Goal: Transaction & Acquisition: Purchase product/service

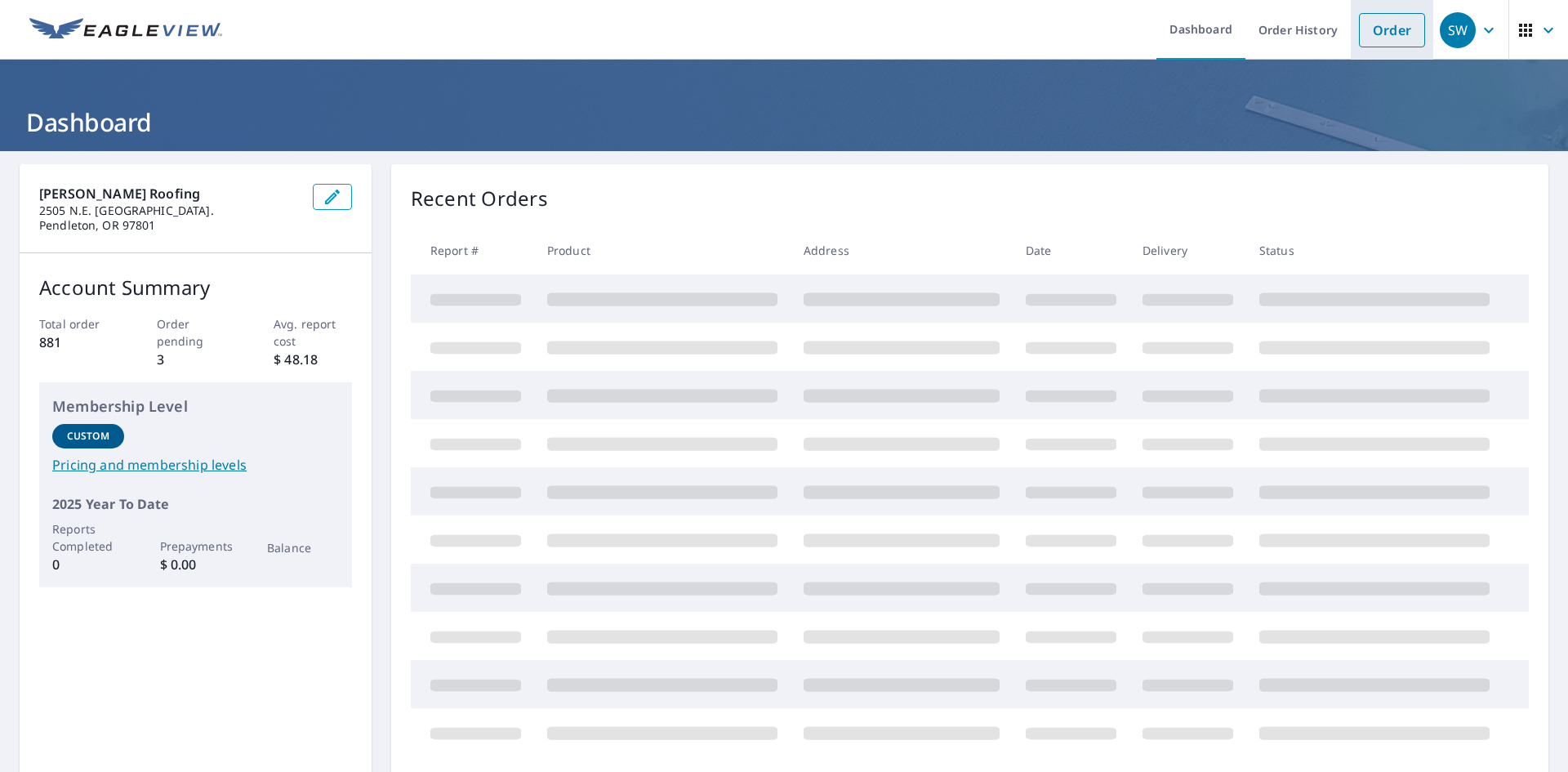
click at [1387, 31] on link "Order" at bounding box center [1392, 30] width 66 height 34
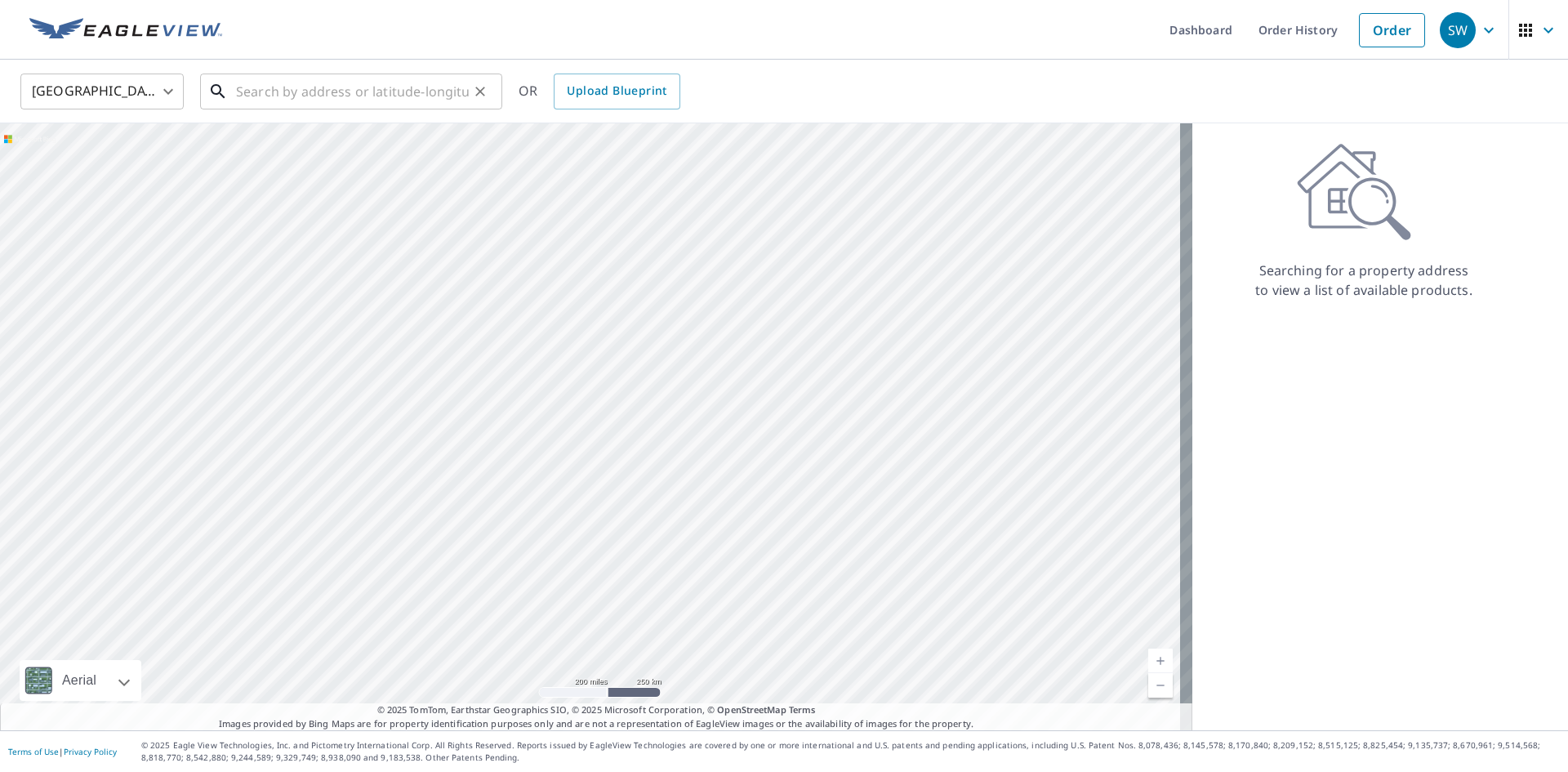
click at [383, 100] on input "text" at bounding box center [353, 91] width 233 height 46
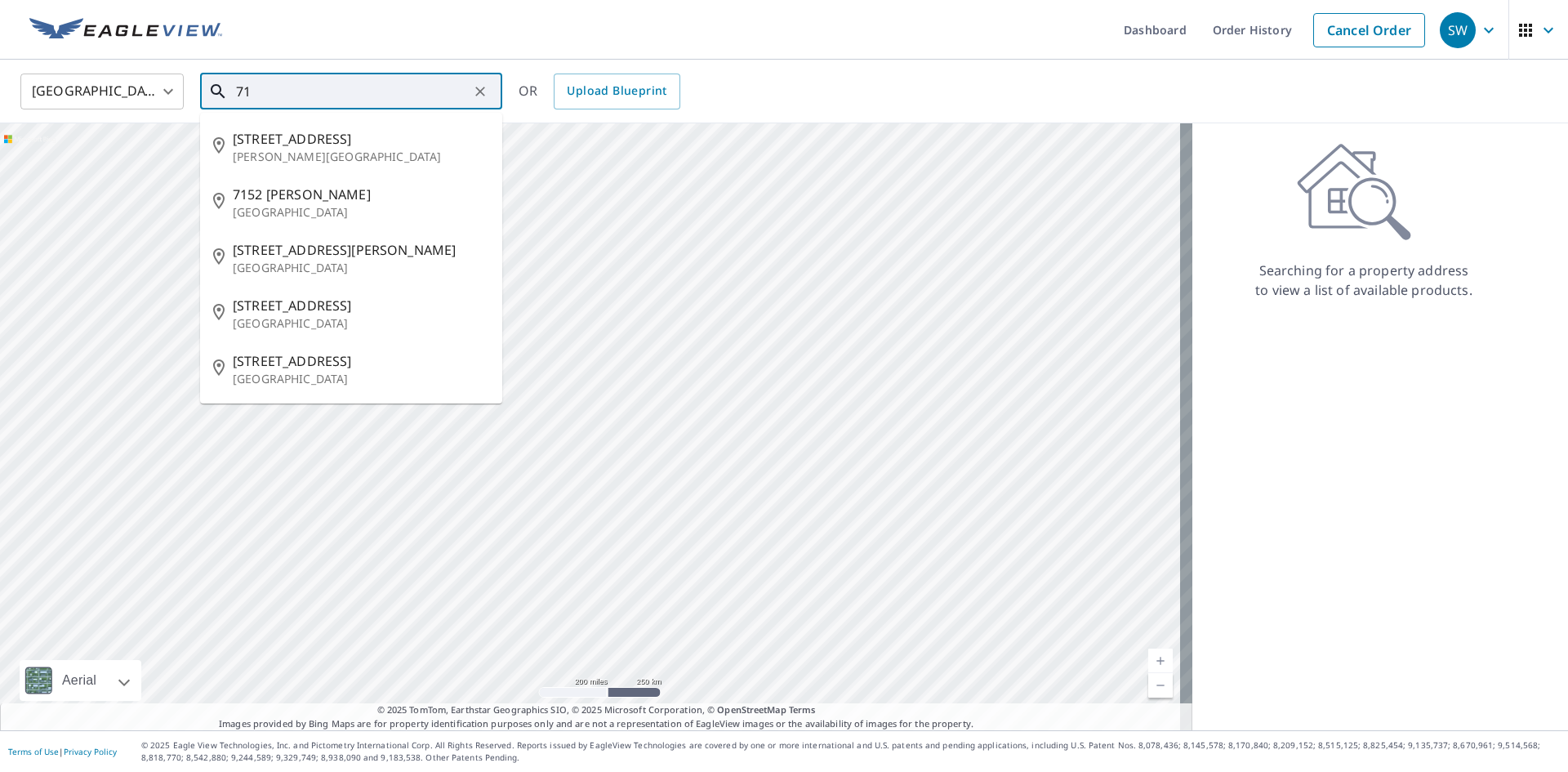
type input "7"
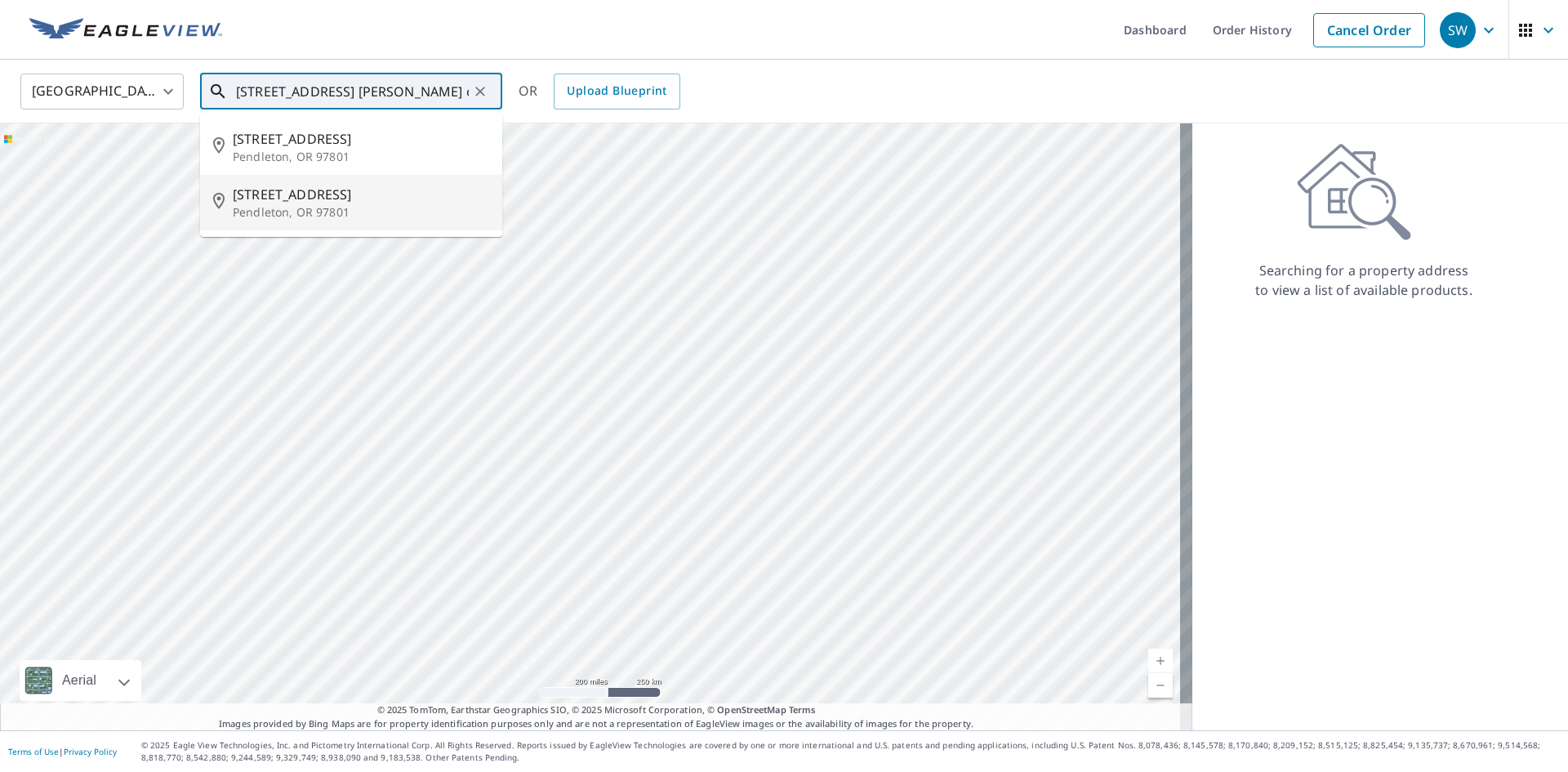
click at [399, 199] on span "[STREET_ADDRESS]" at bounding box center [361, 195] width 256 height 20
type input "[STREET_ADDRESS]"
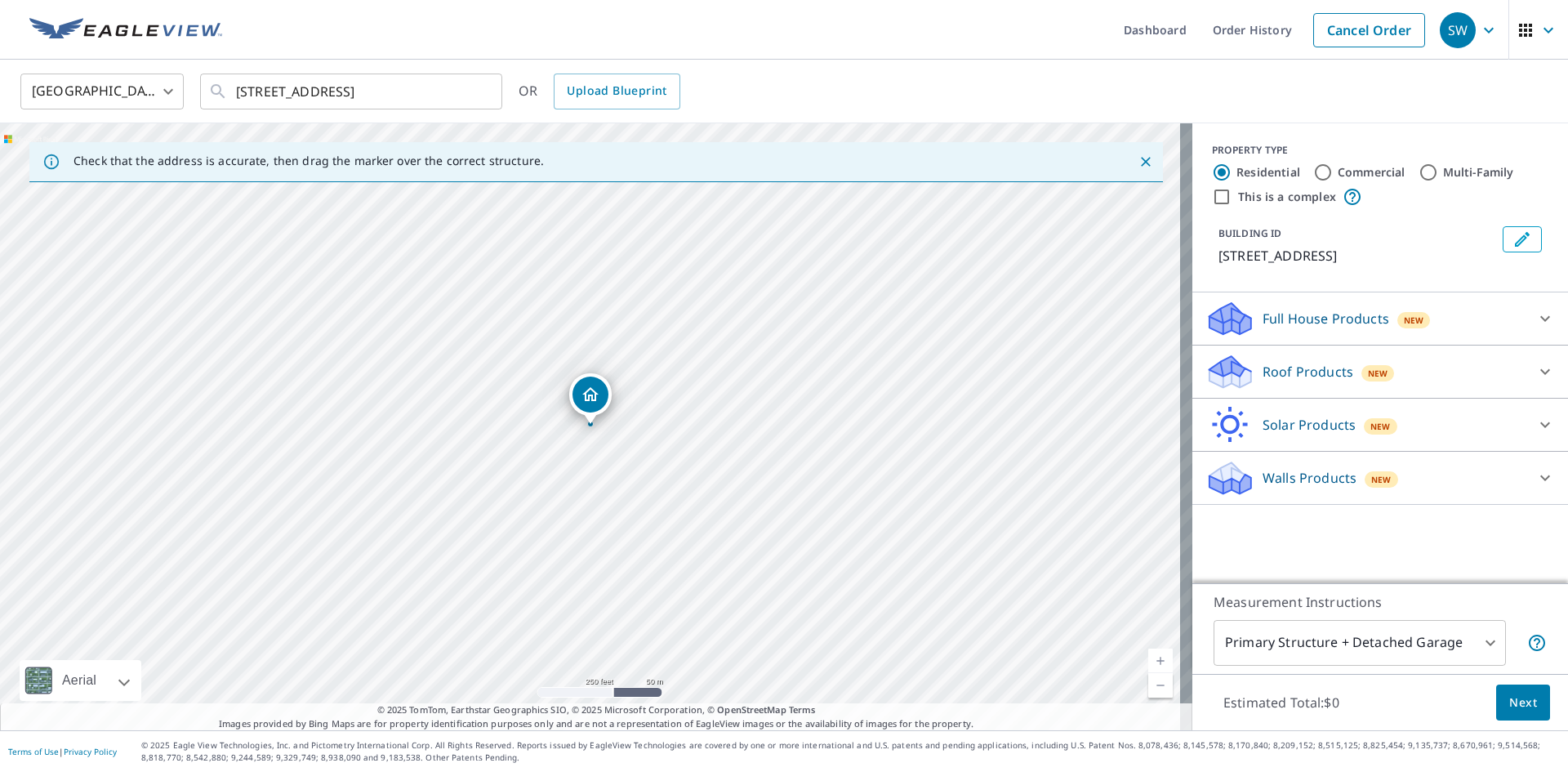
click at [1285, 372] on p "Roof Products" at bounding box center [1308, 372] width 91 height 20
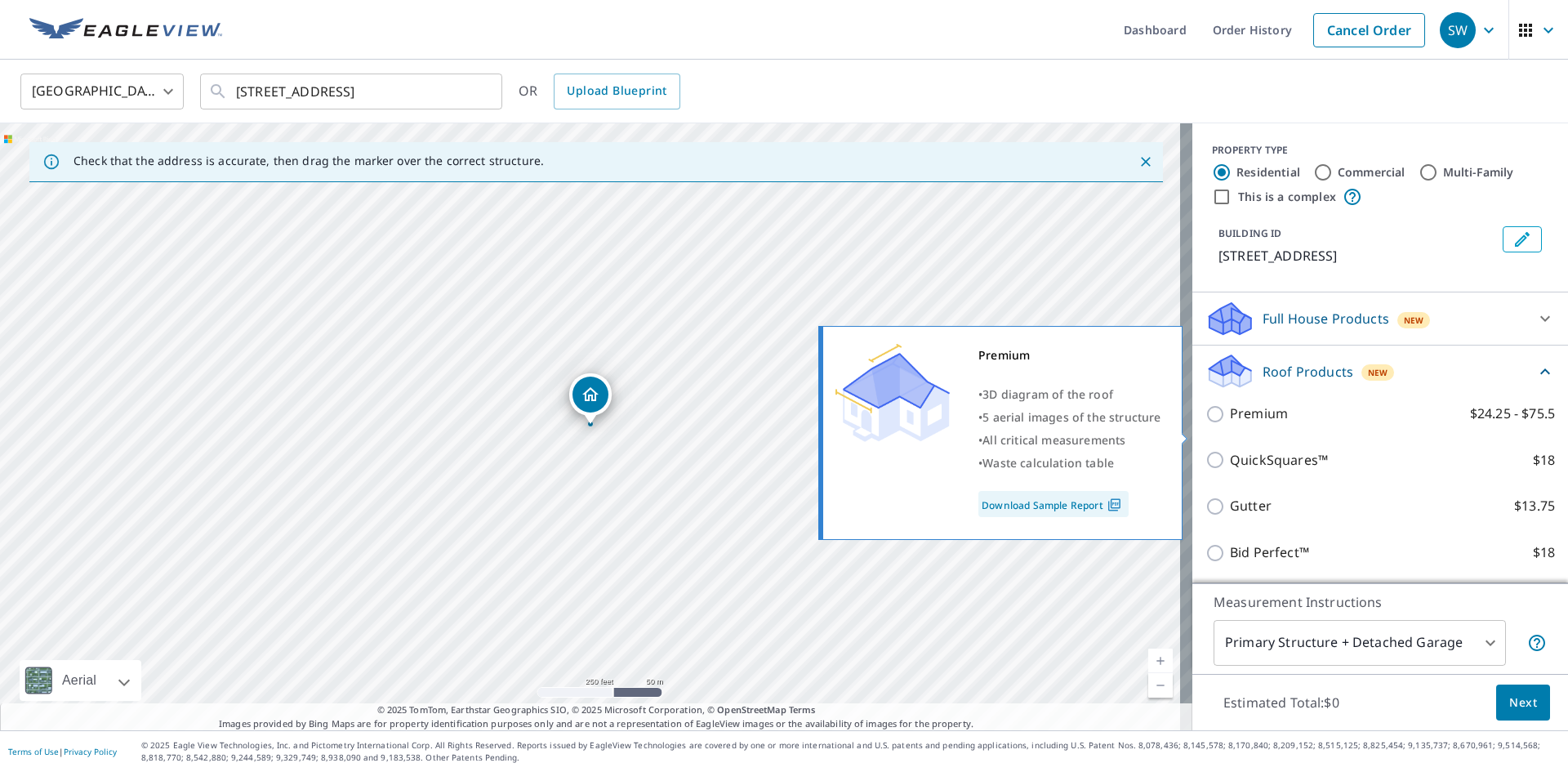
click at [1205, 424] on input "Premium $24.25 - $75.5" at bounding box center [1217, 414] width 24 height 20
checkbox input "true"
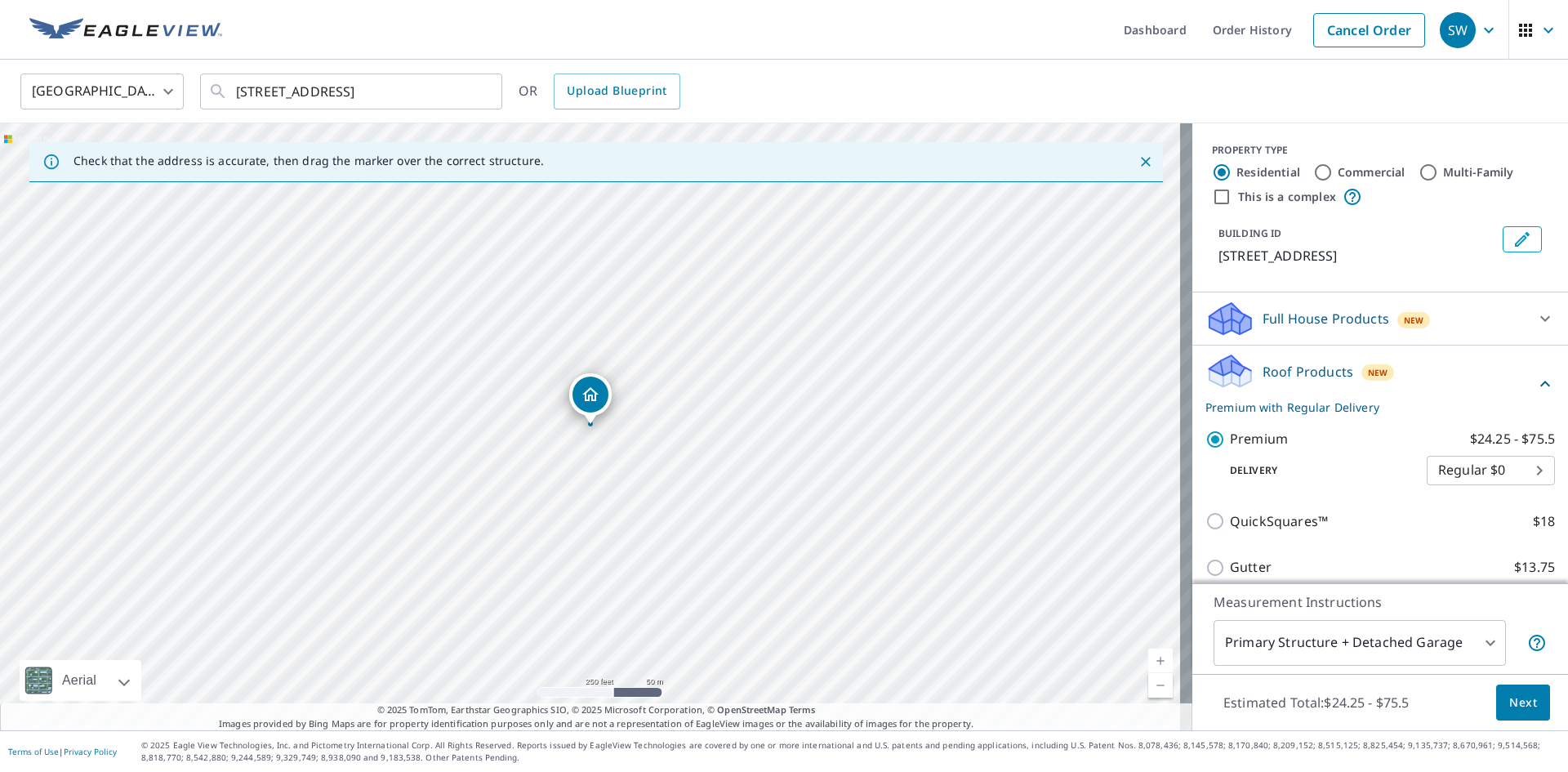
click at [1329, 642] on body "SW SW Dashboard Order History Cancel Order SW [GEOGRAPHIC_DATA] [GEOGRAPHIC_DAT…" at bounding box center [784, 386] width 1568 height 772
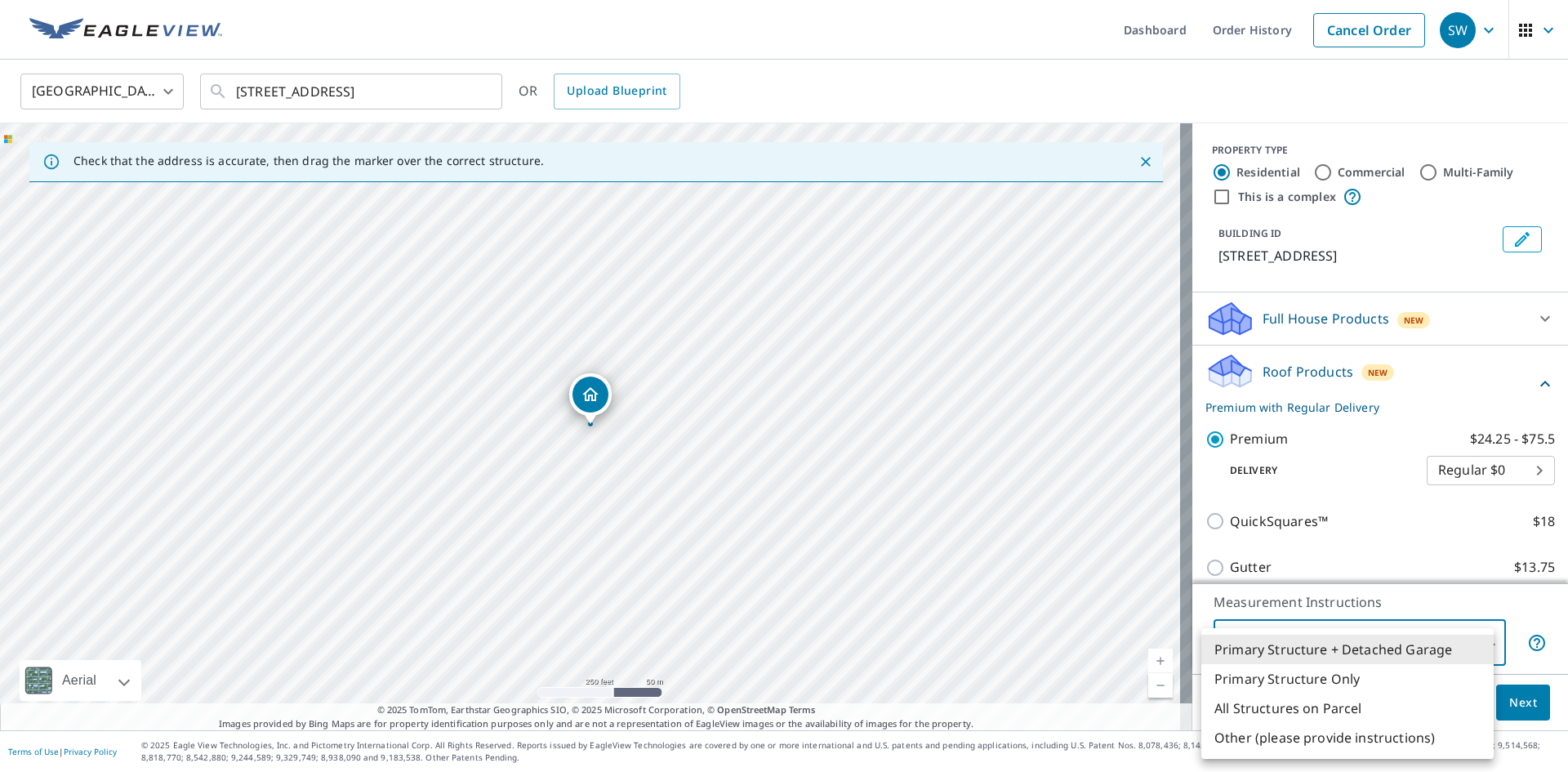
click at [1311, 676] on li "Primary Structure Only" at bounding box center [1348, 678] width 292 height 30
type input "2"
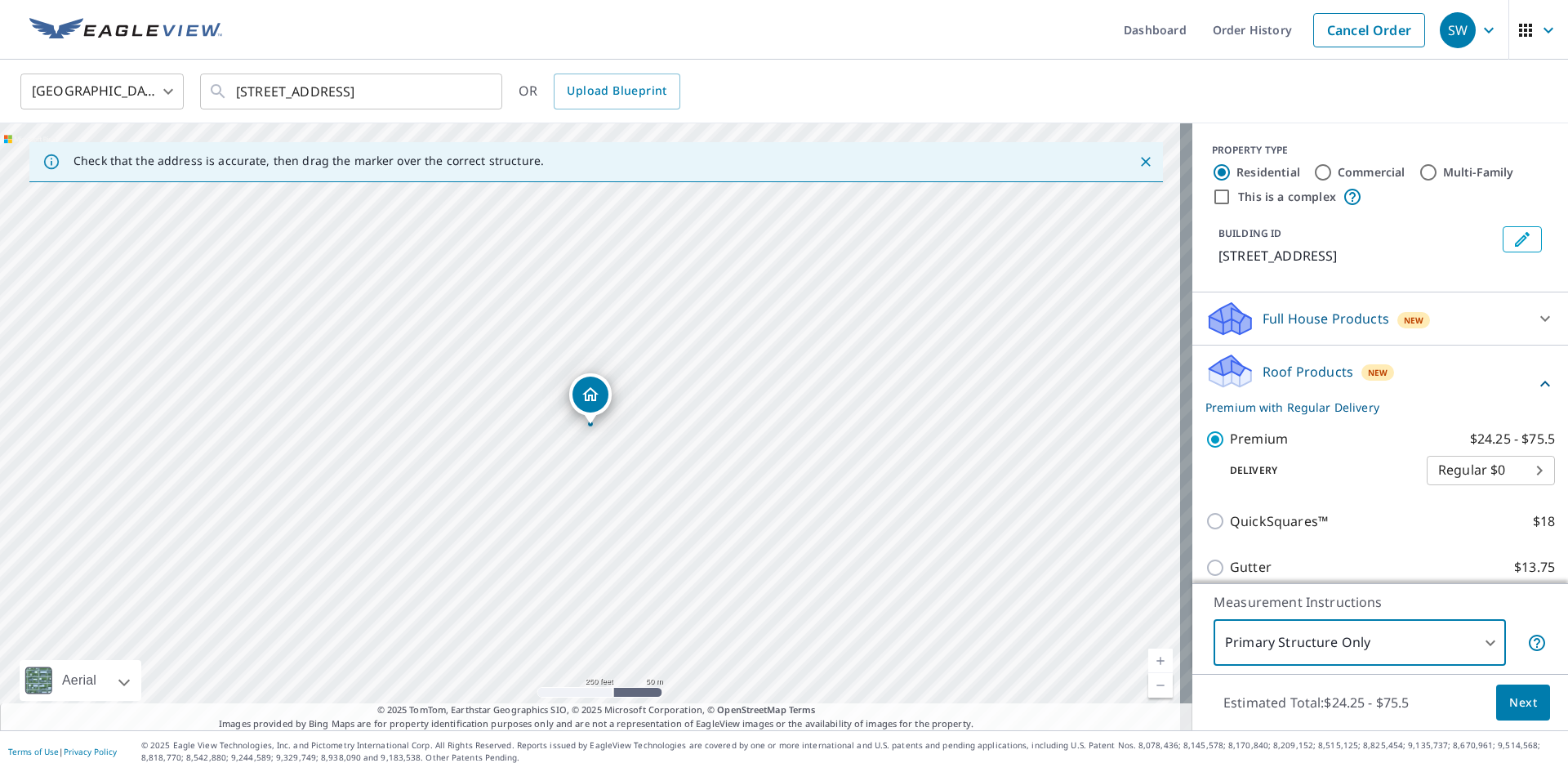
click at [1511, 703] on span "Next" at bounding box center [1523, 703] width 28 height 21
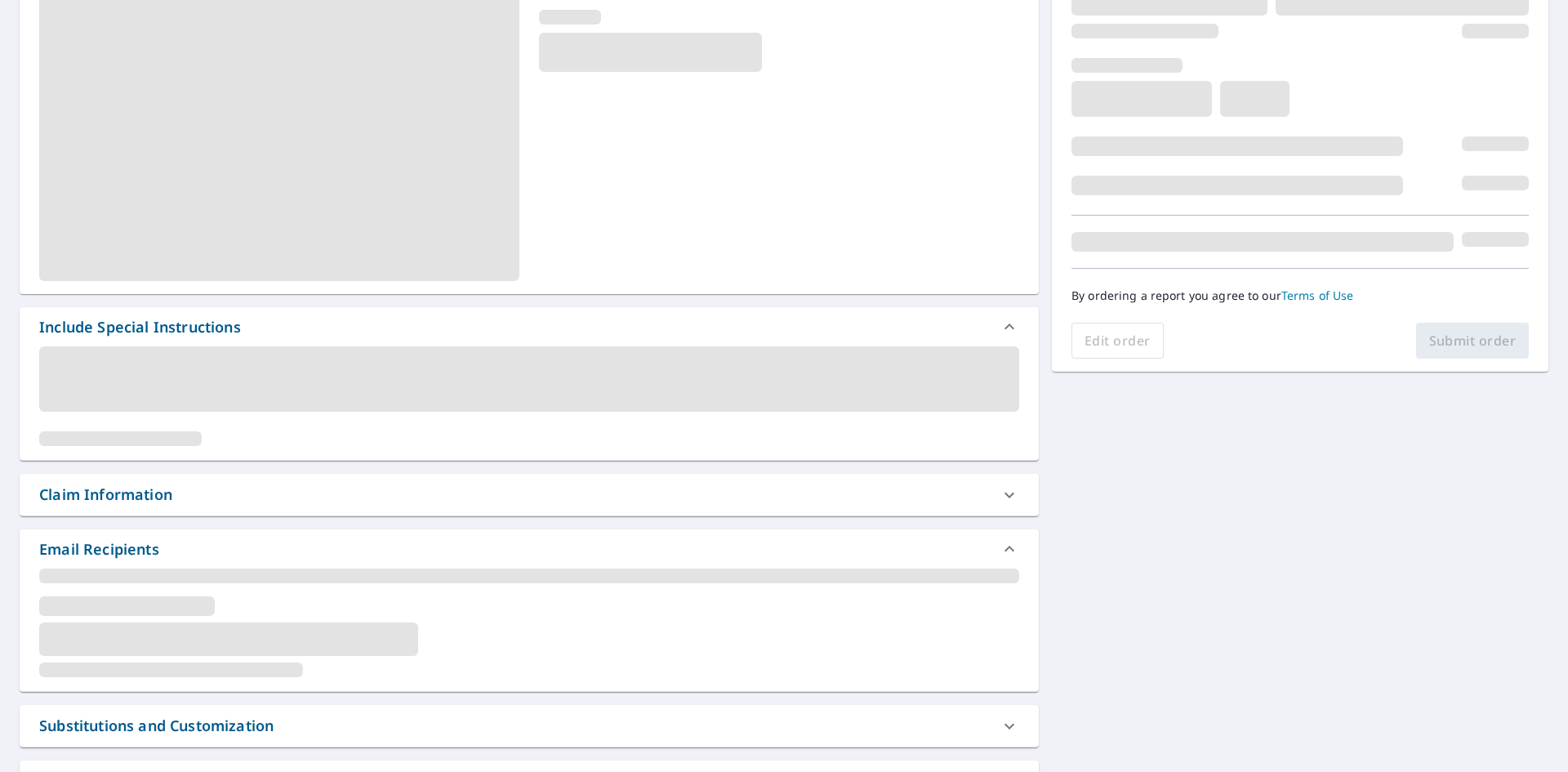
scroll to position [245, 0]
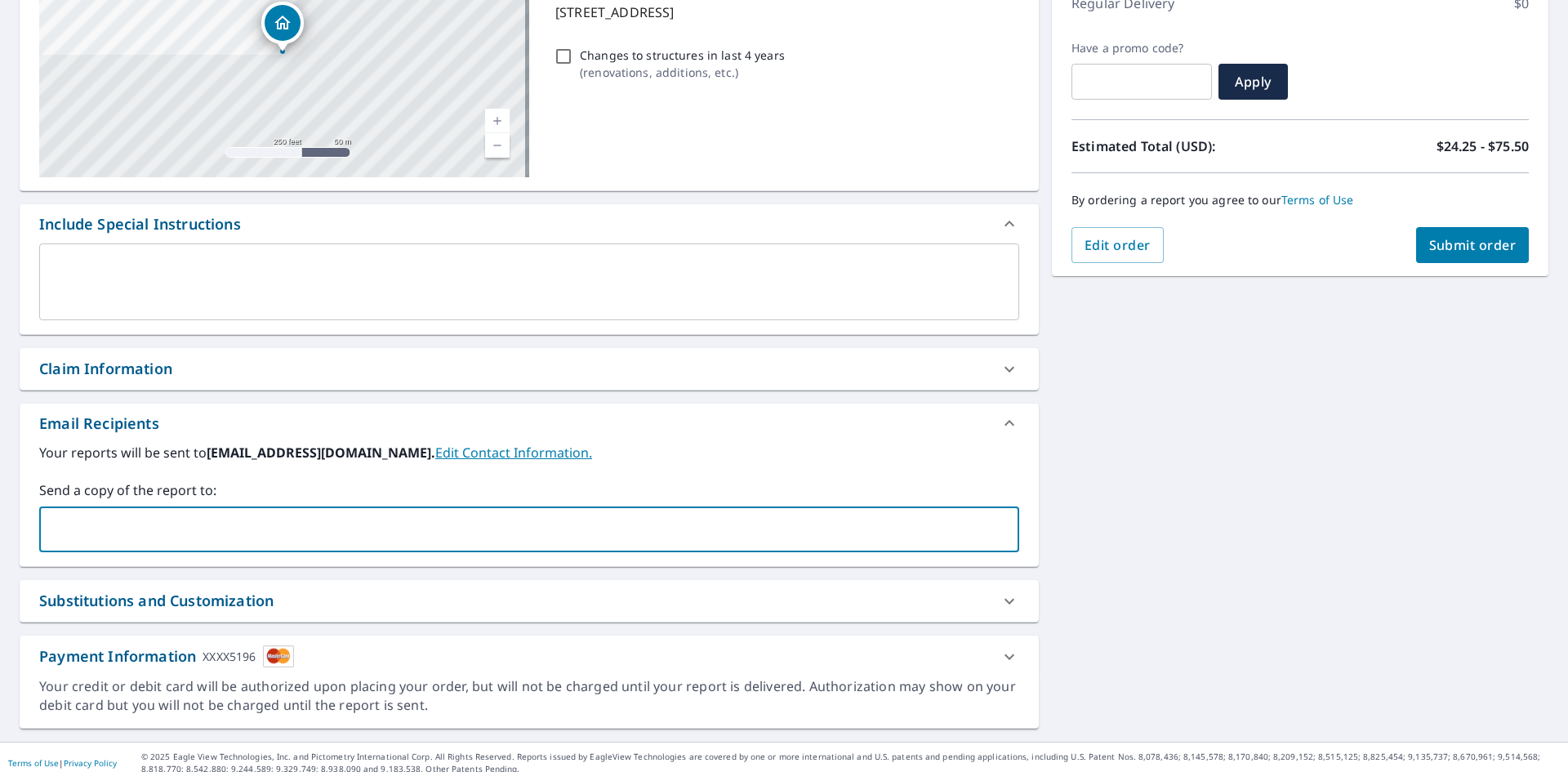
click at [336, 529] on input "text" at bounding box center [517, 529] width 941 height 31
type input "[EMAIL_ADDRESS][DOMAIN_NAME]"
click at [1467, 232] on button "Submit order" at bounding box center [1473, 245] width 114 height 36
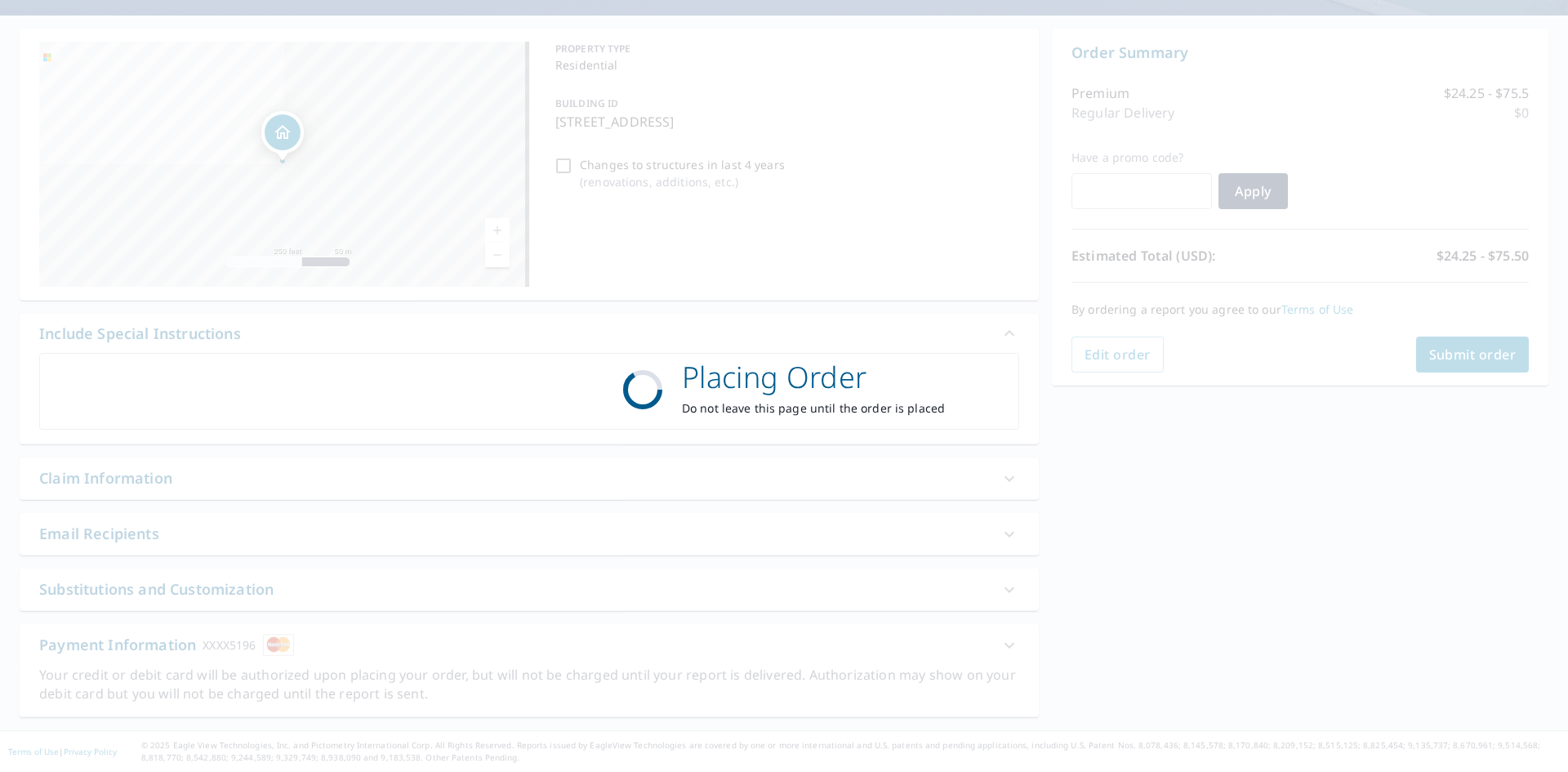
scroll to position [135, 0]
